Goal: Obtain resource: Obtain resource

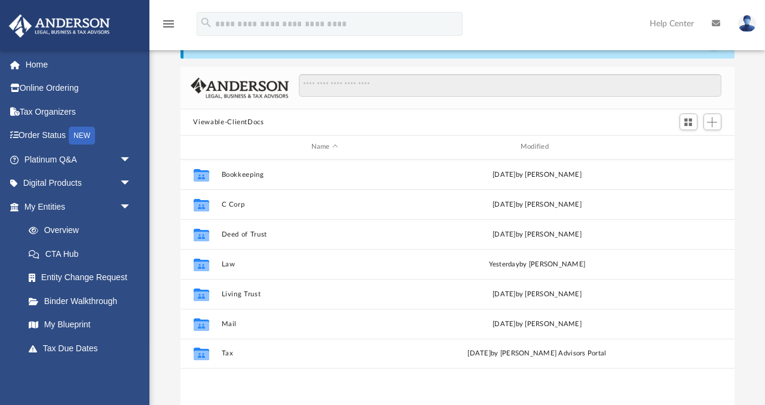
scroll to position [271, 554]
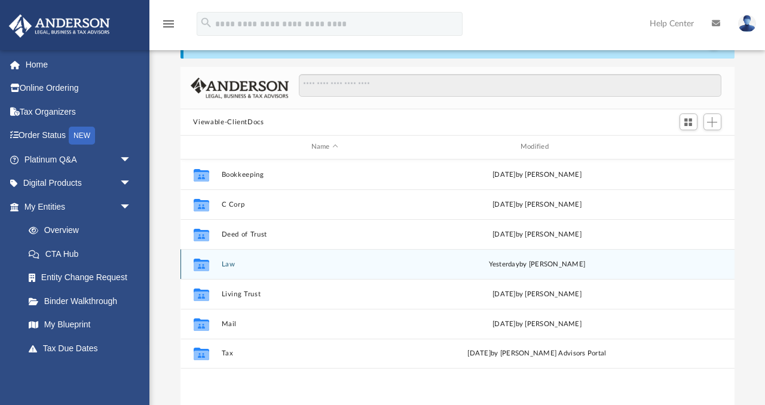
click at [233, 260] on button "Law" at bounding box center [324, 264] width 207 height 8
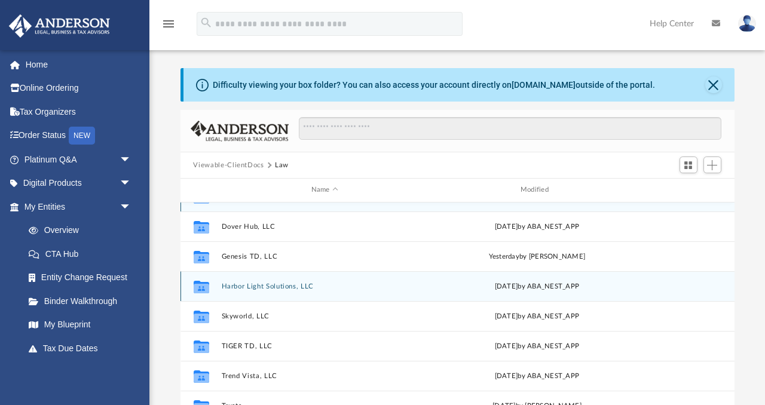
scroll to position [0, 0]
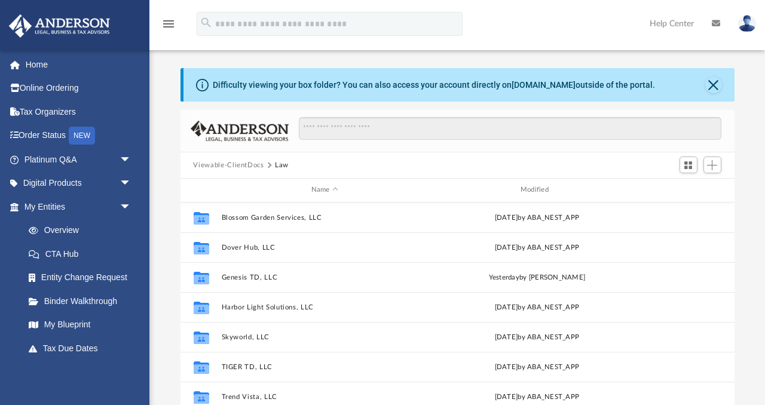
click at [256, 163] on button "Viewable-ClientDocs" at bounding box center [228, 165] width 71 height 11
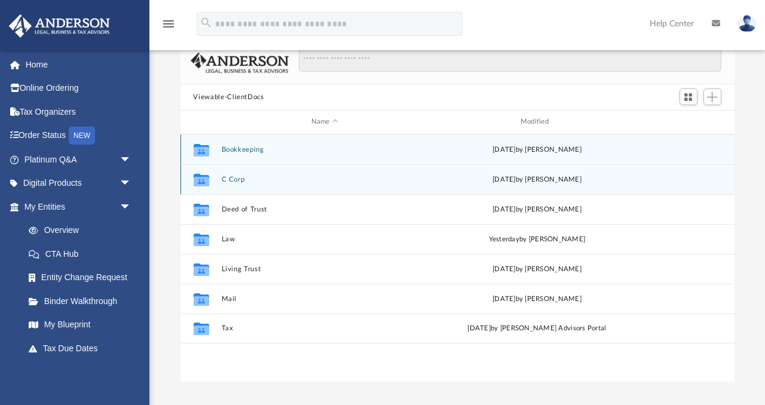
scroll to position [78, 0]
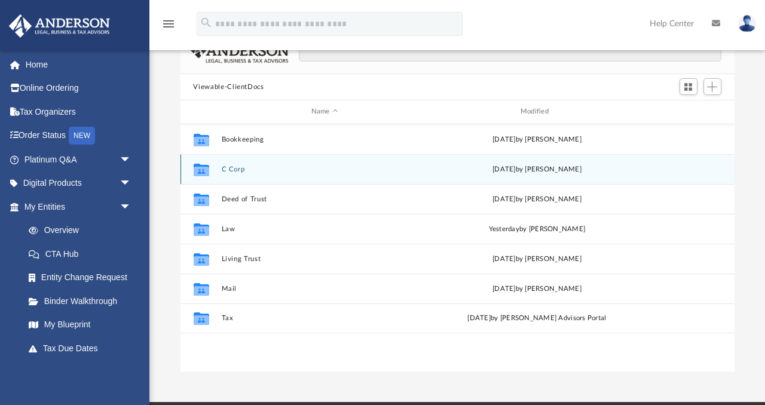
click at [235, 167] on button "C Corp" at bounding box center [324, 170] width 207 height 8
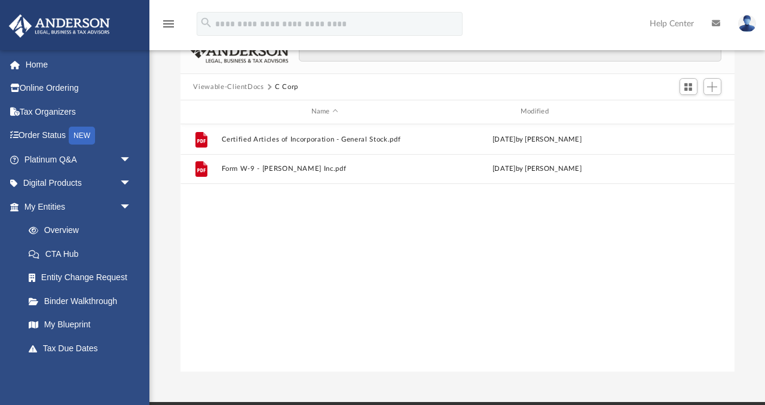
click at [259, 89] on button "Viewable-ClientDocs" at bounding box center [228, 87] width 71 height 11
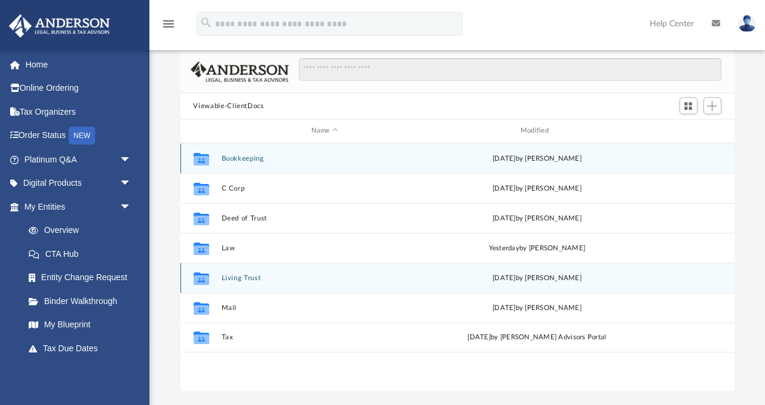
scroll to position [59, 0]
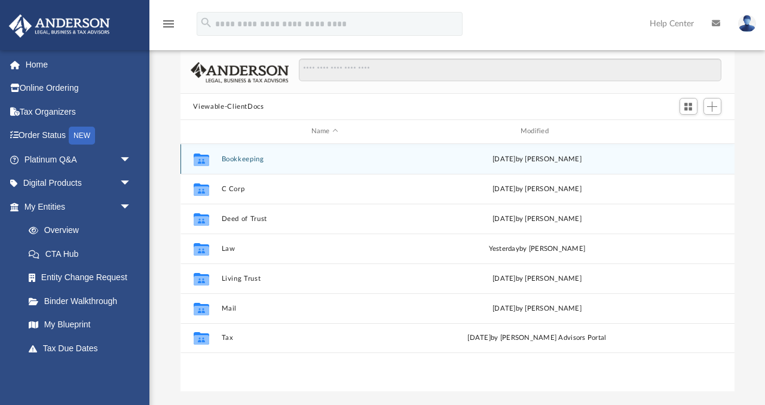
click at [249, 159] on button "Bookkeeping" at bounding box center [324, 159] width 207 height 8
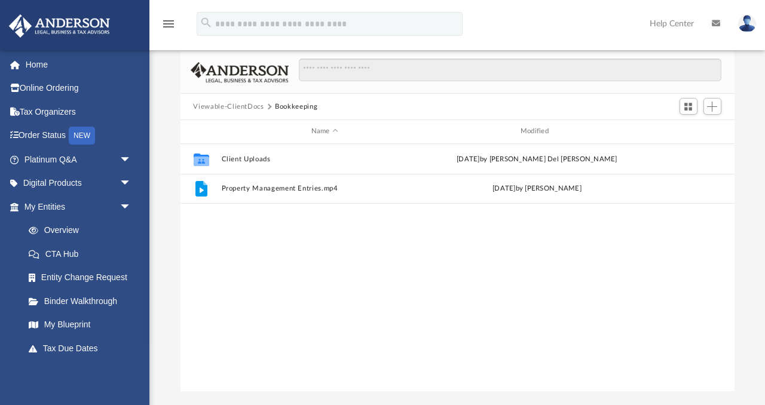
click at [254, 106] on button "Viewable-ClientDocs" at bounding box center [228, 107] width 71 height 11
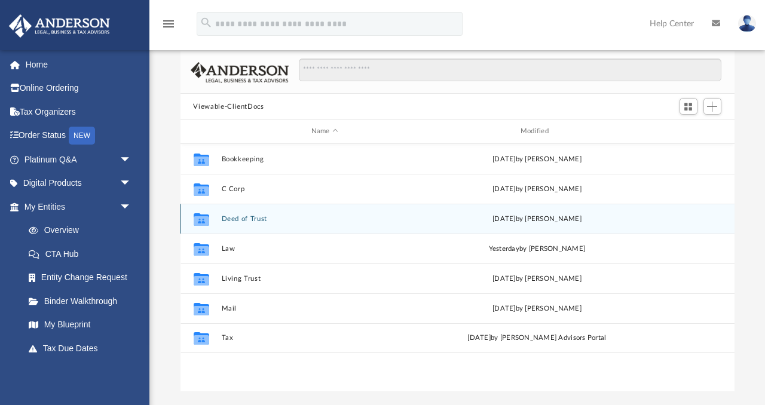
click at [263, 219] on button "Deed of Trust" at bounding box center [324, 219] width 207 height 8
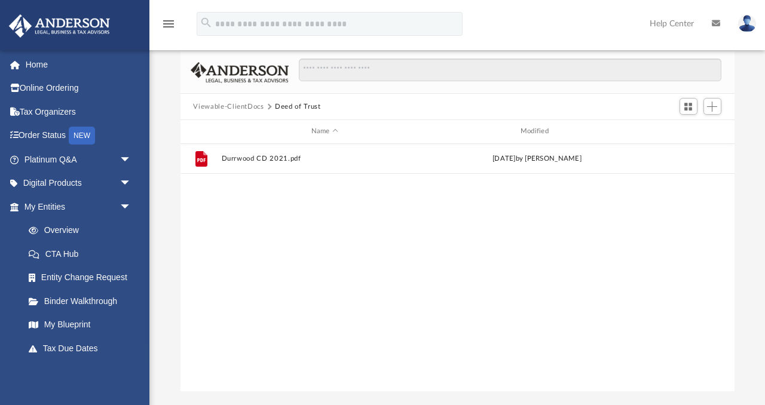
click at [248, 106] on button "Viewable-ClientDocs" at bounding box center [228, 107] width 71 height 11
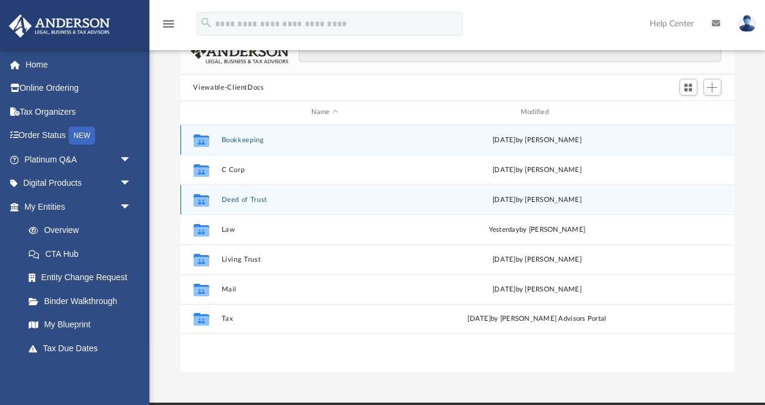
scroll to position [81, 0]
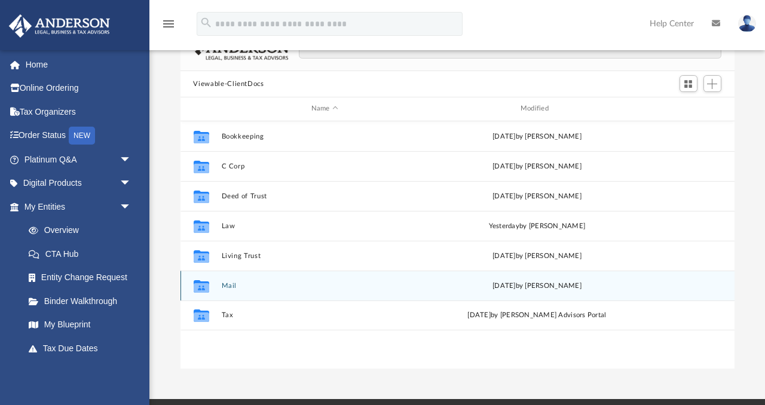
click at [226, 283] on button "Mail" at bounding box center [324, 286] width 207 height 8
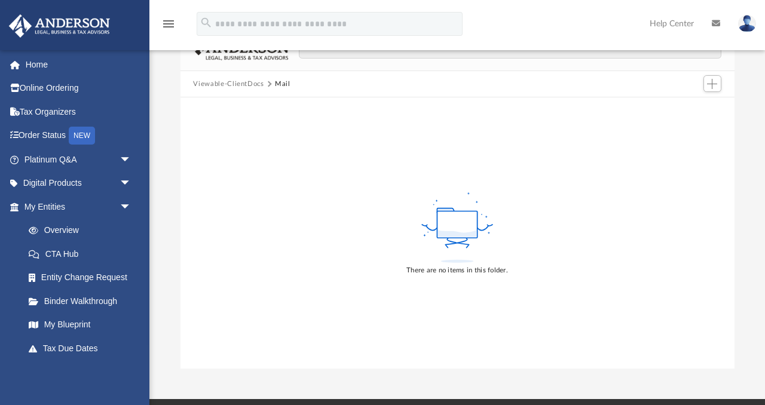
click at [236, 84] on button "Viewable-ClientDocs" at bounding box center [228, 84] width 71 height 11
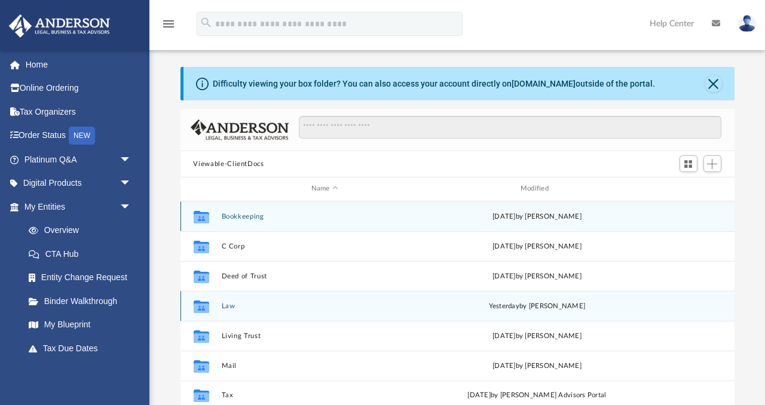
scroll to position [0, 0]
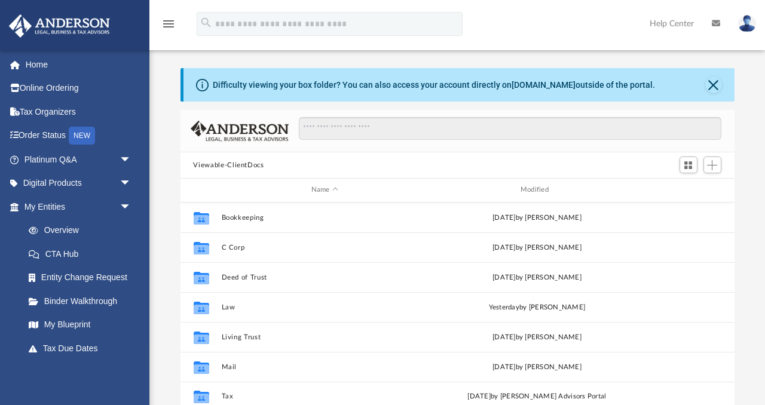
click at [506, 36] on div "menu search Site Menu add [DOMAIN_NAME][EMAIL_ADDRESS][DOMAIN_NAME] My Profile …" at bounding box center [382, 29] width 747 height 41
